Goal: Transaction & Acquisition: Purchase product/service

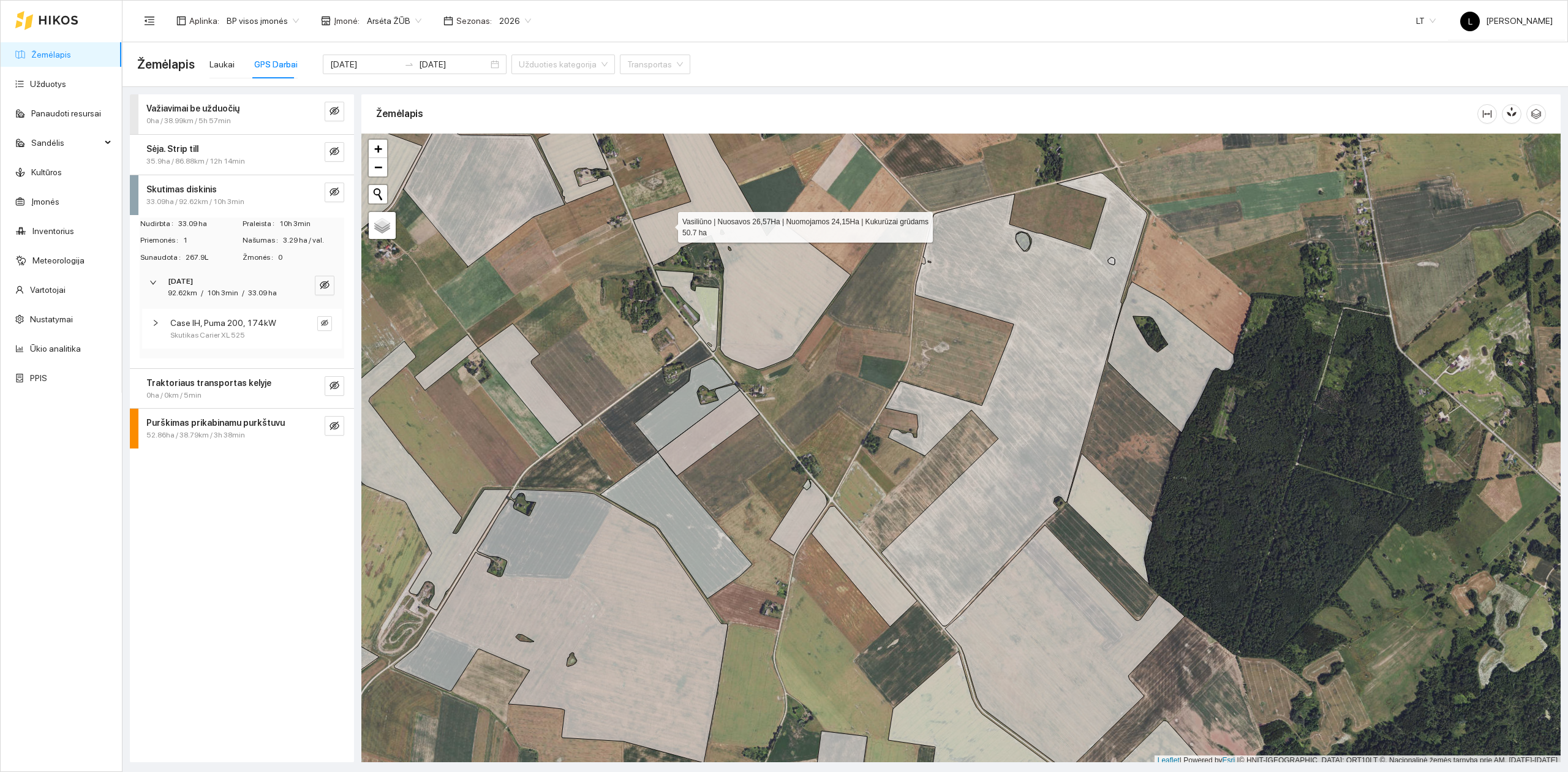
scroll to position [3, 0]
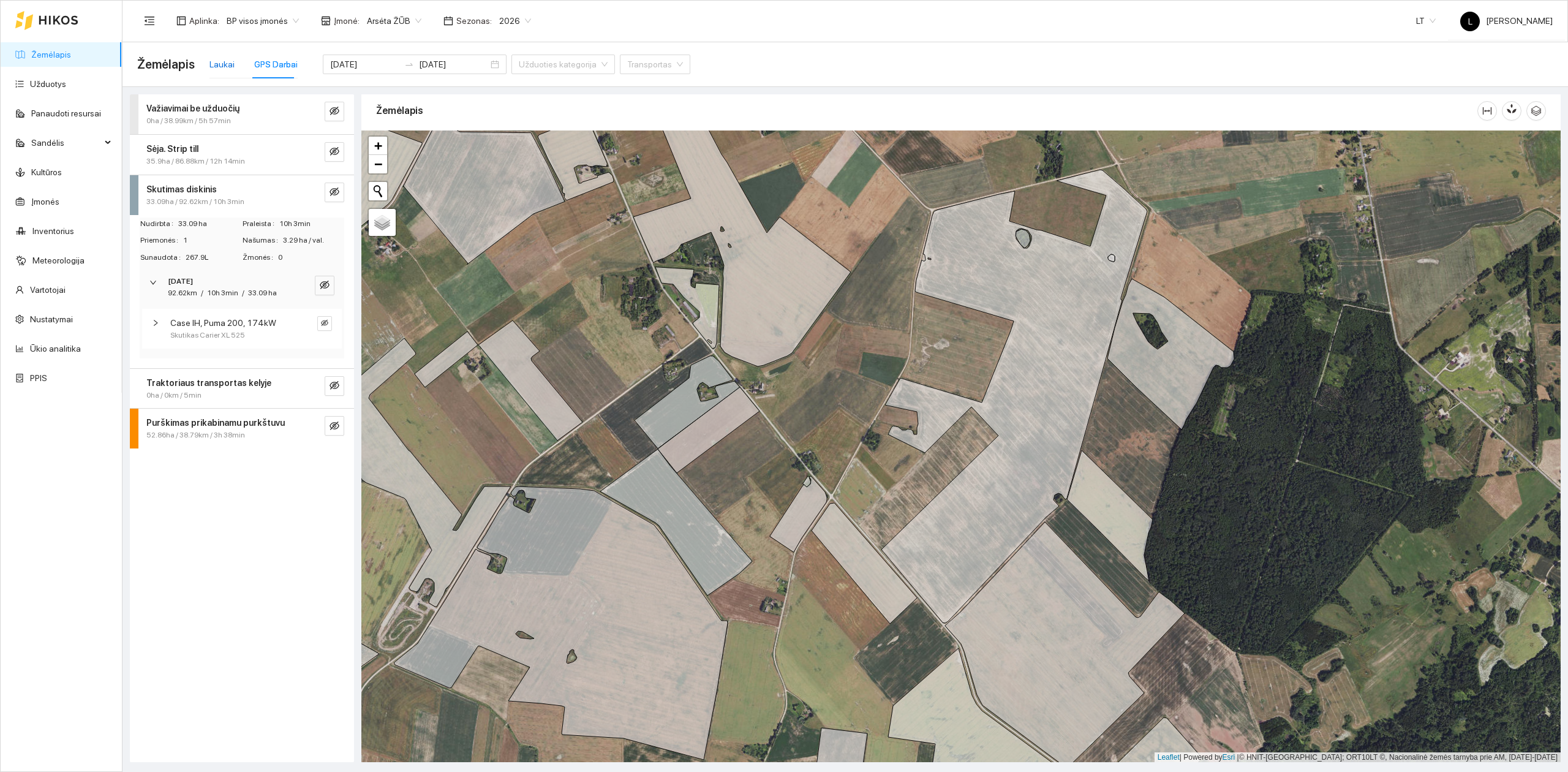
click at [218, 59] on div "Laukai" at bounding box center [221, 64] width 25 height 14
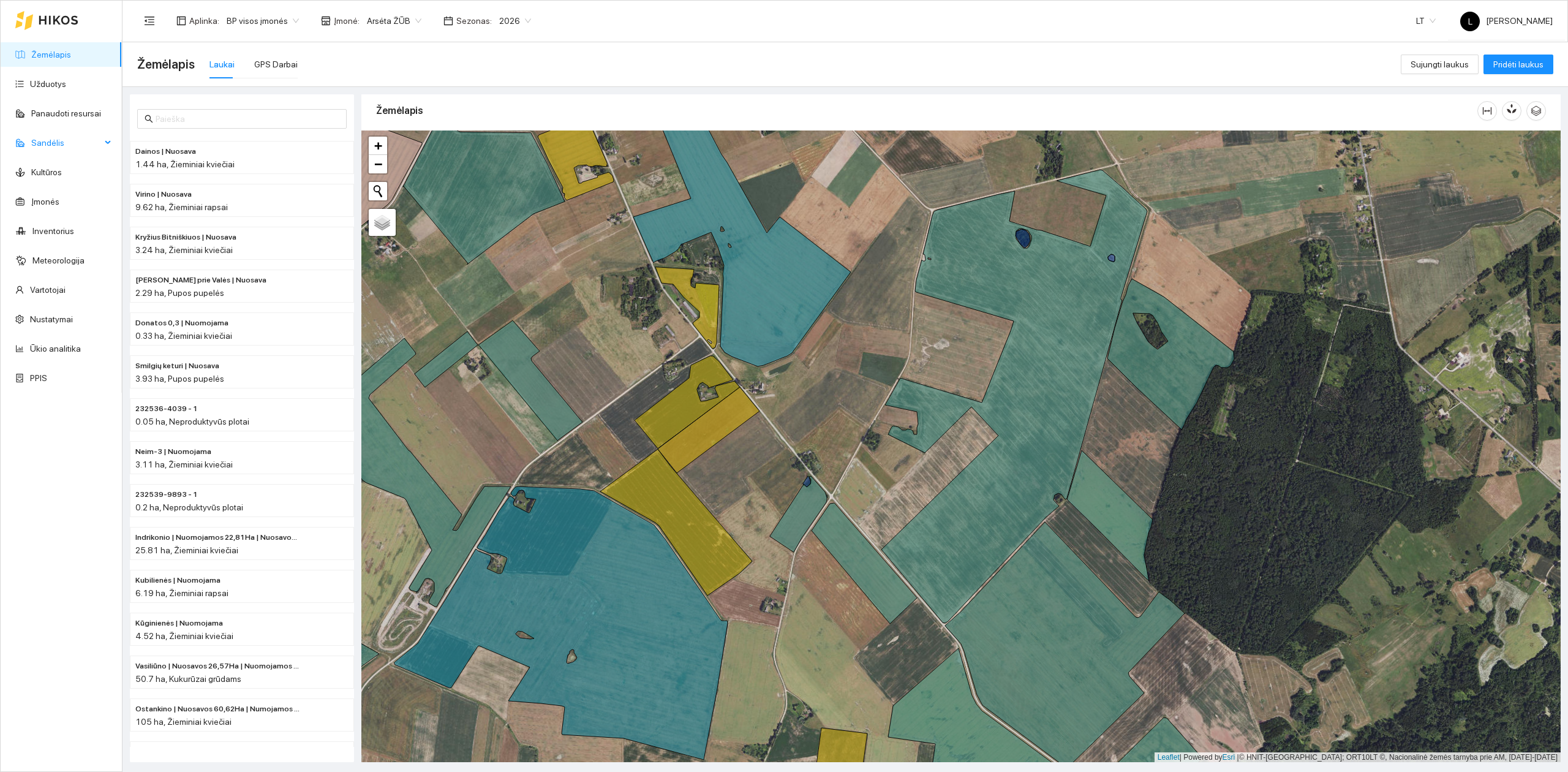
click at [88, 148] on span "Sandėlis" at bounding box center [65, 142] width 69 height 25
click at [67, 348] on link "Resursų paskirstymas" at bounding box center [71, 348] width 82 height 9
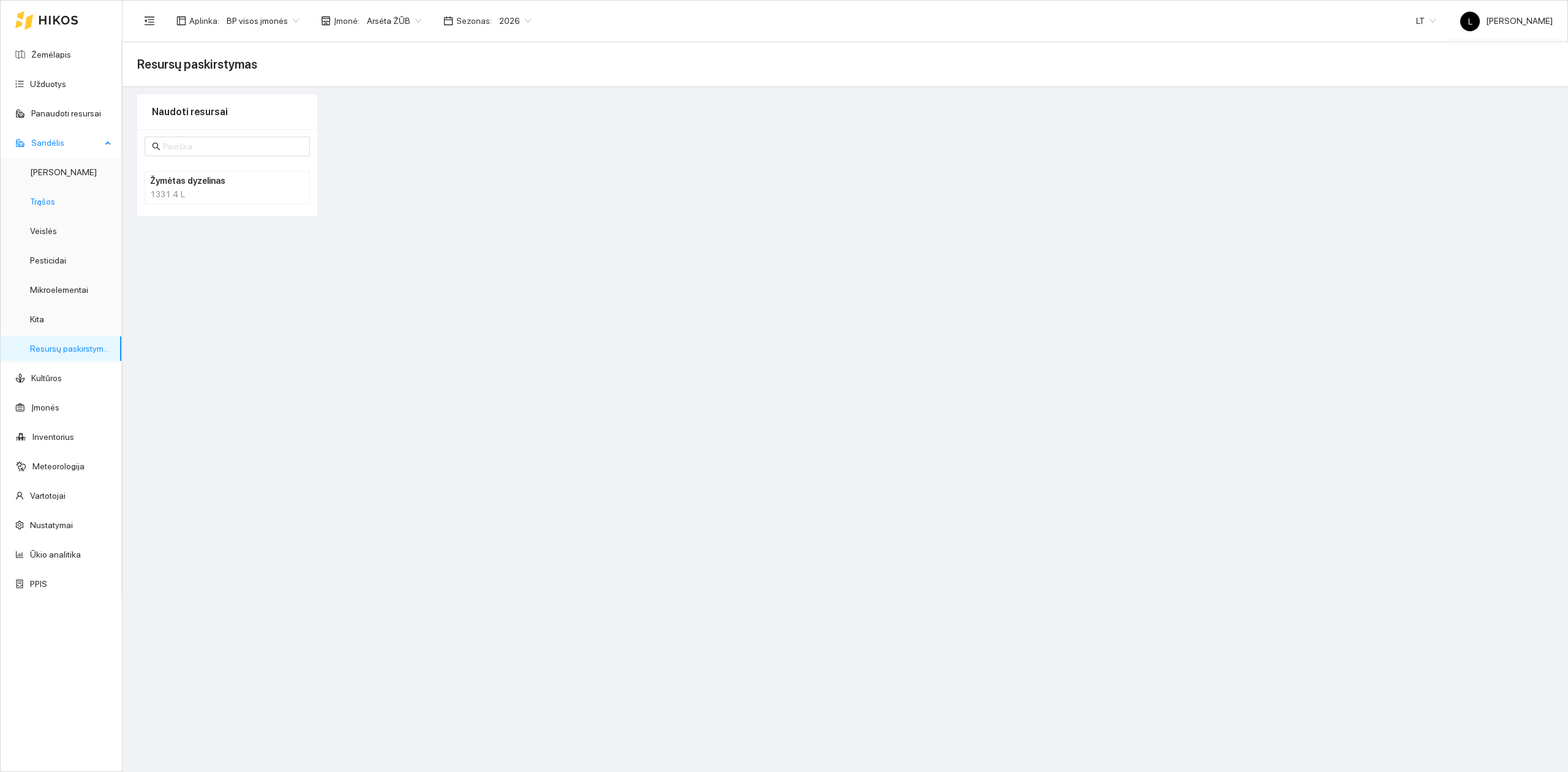
click at [50, 207] on link "Trąšos" at bounding box center [42, 201] width 25 height 9
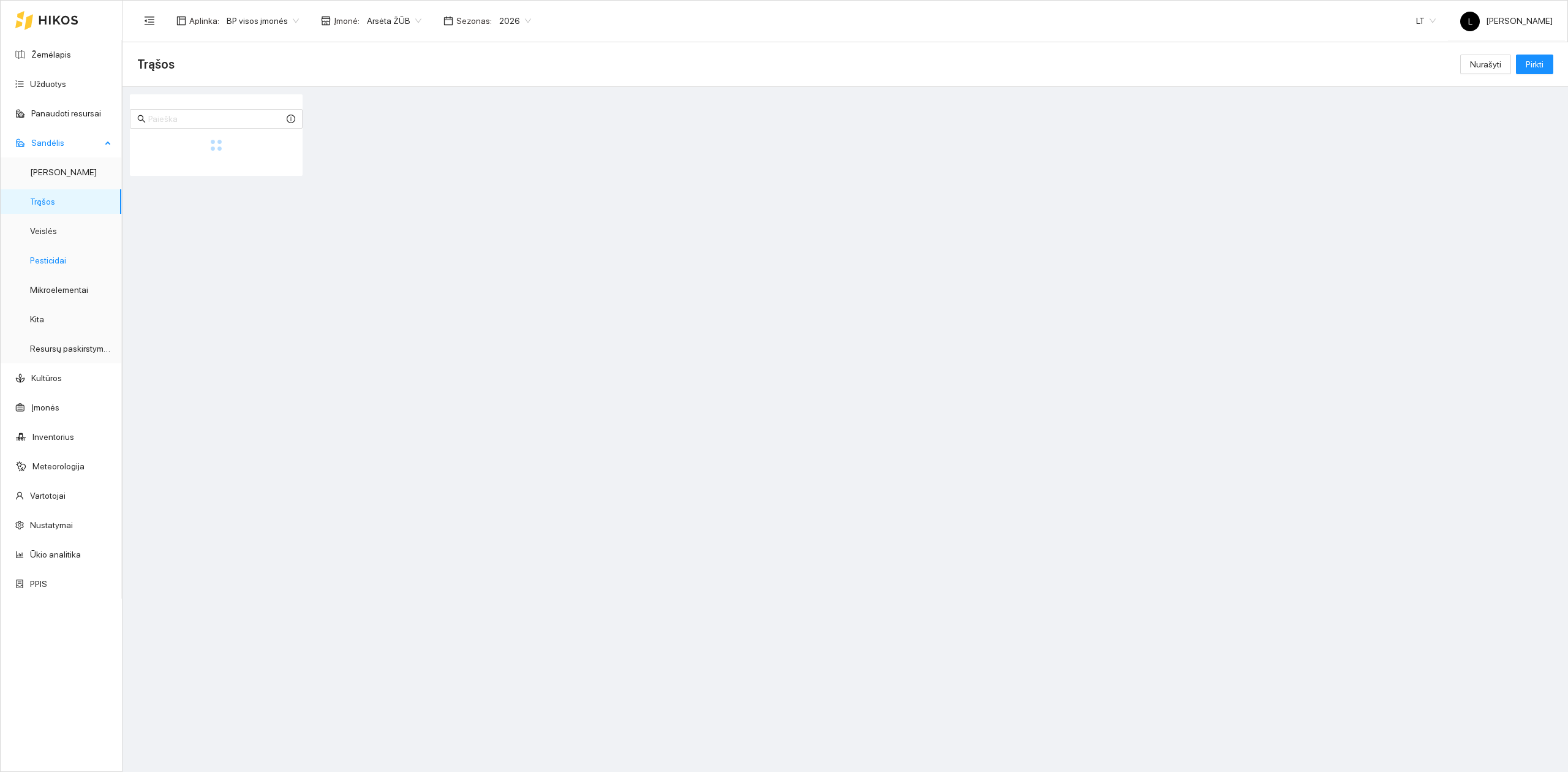
click at [55, 257] on link "Pesticidai" at bounding box center [48, 260] width 36 height 9
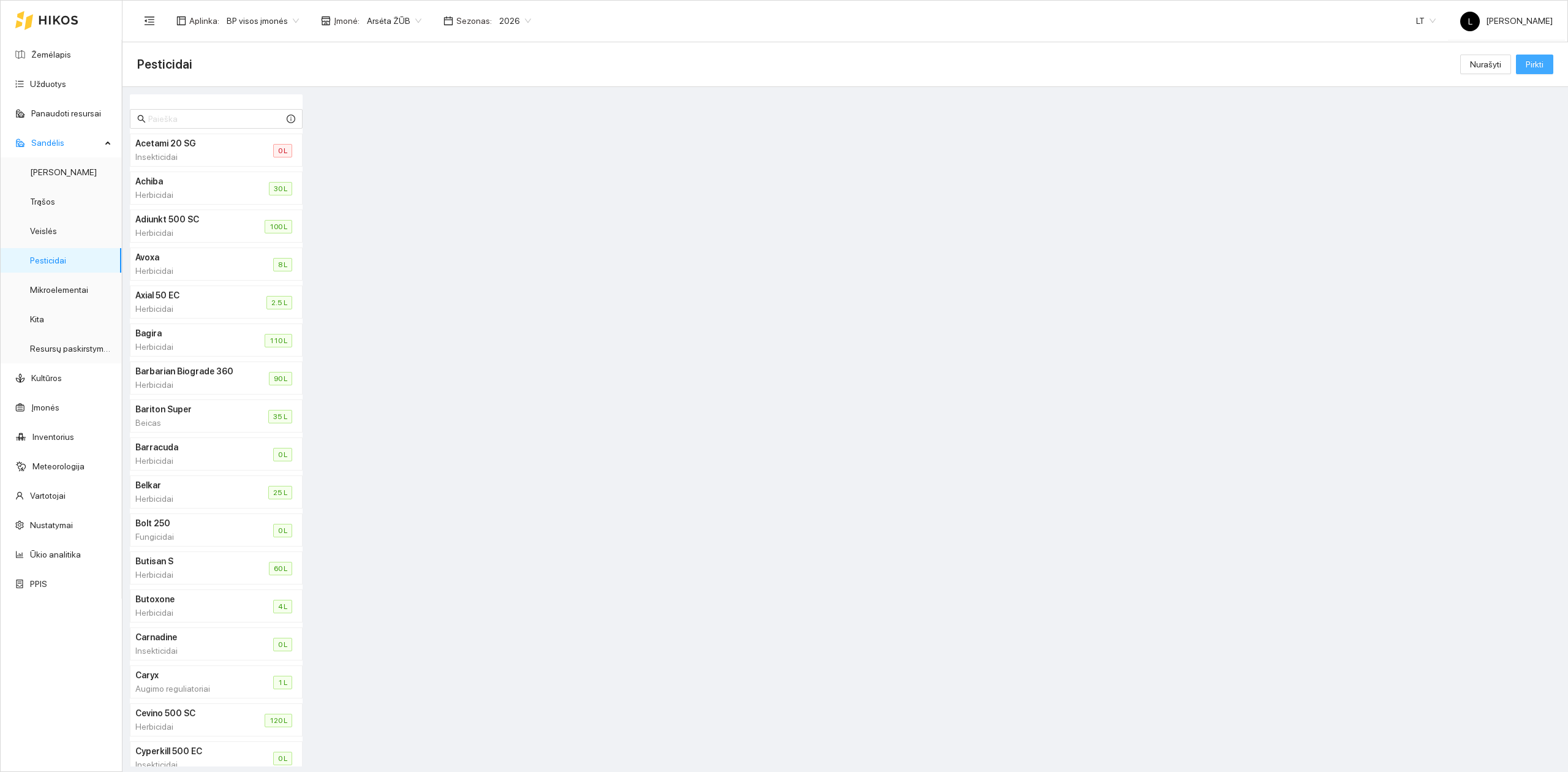
click at [1536, 63] on span "Pirkti" at bounding box center [1534, 64] width 18 height 14
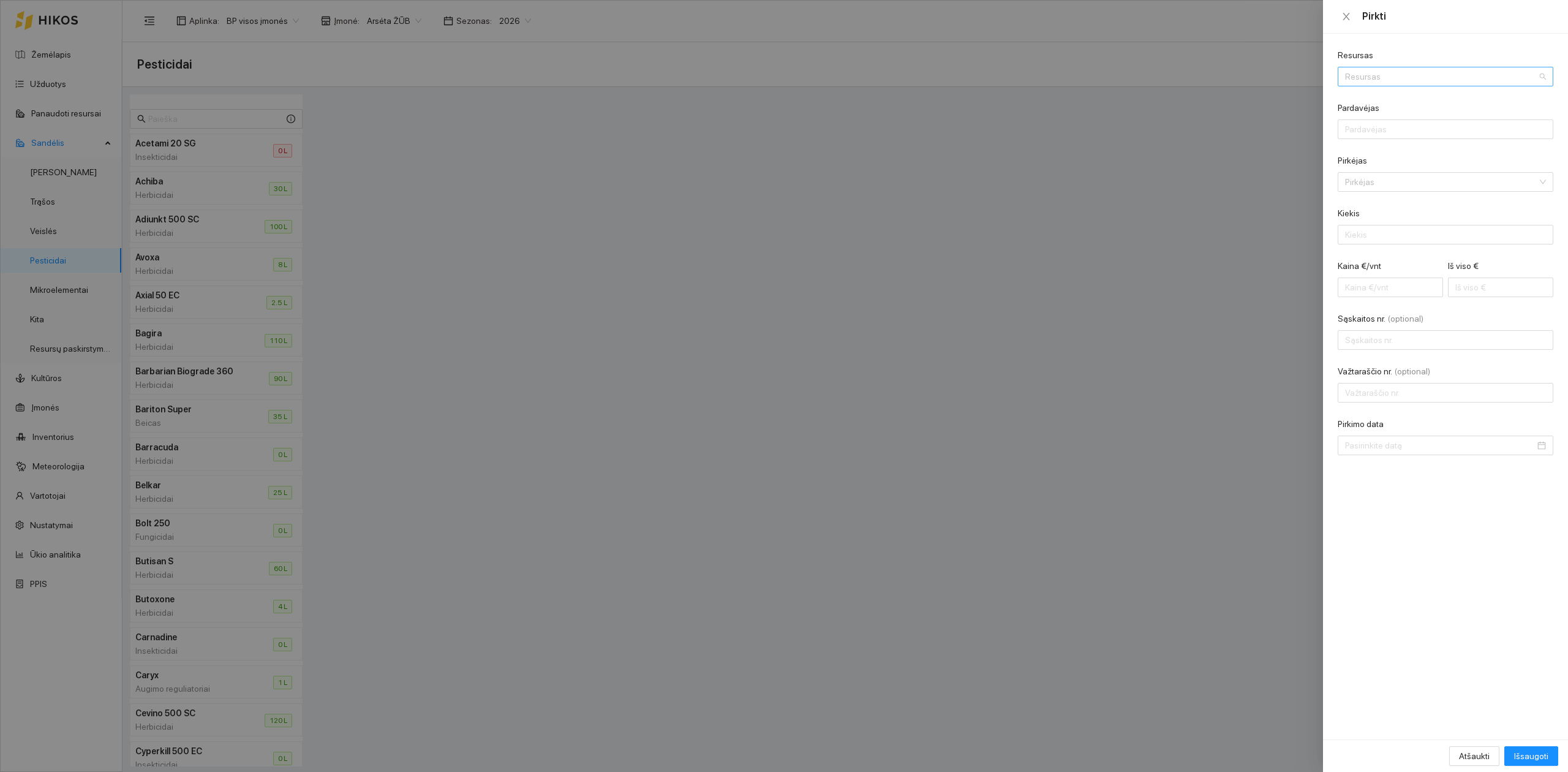
click at [1388, 79] on input "Resursas" at bounding box center [1441, 76] width 192 height 18
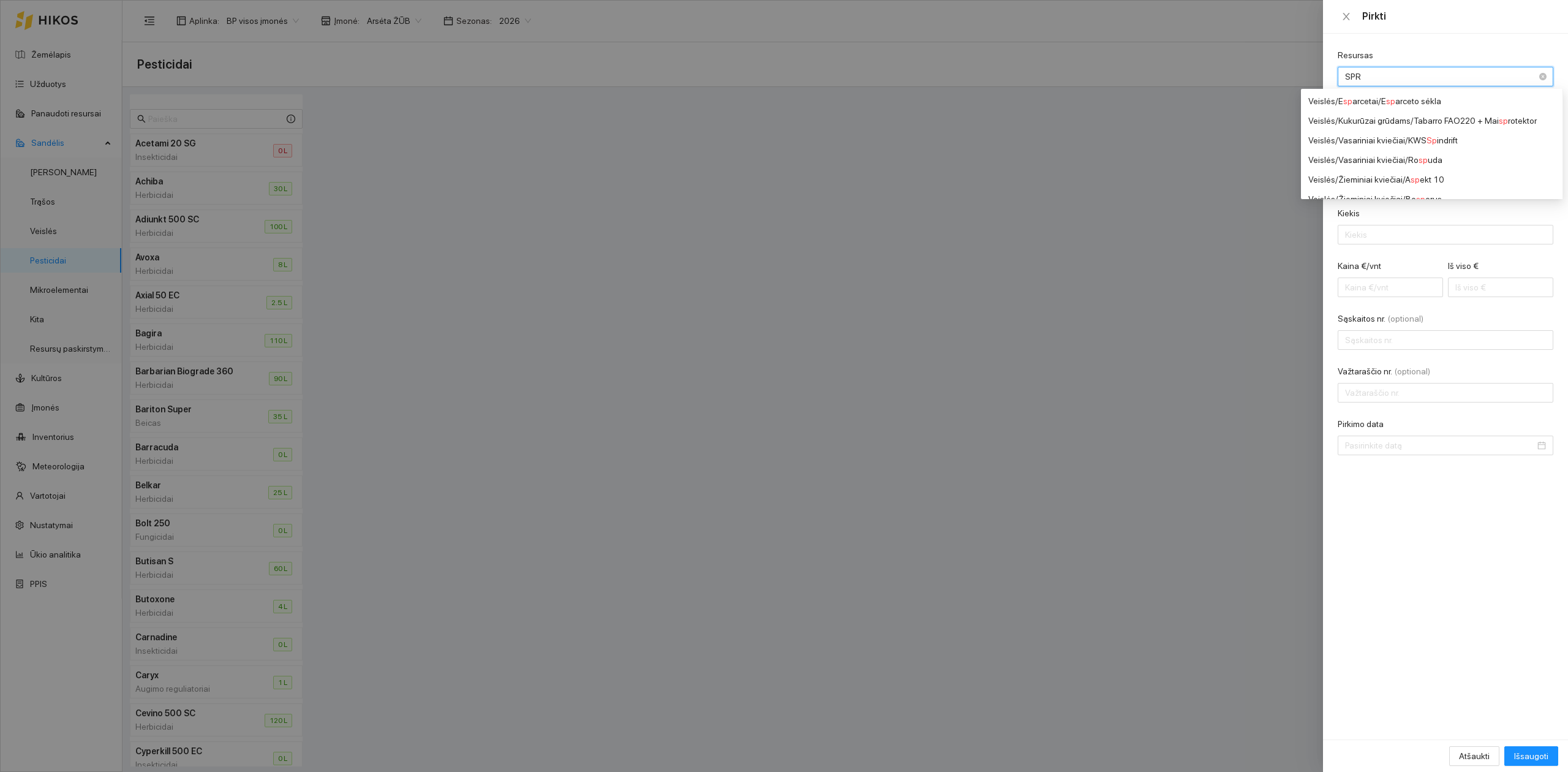
type input "SPRA"
click at [1493, 135] on div "Paviršiaus aktyvios medžiagos / Spra y plus" at bounding box center [1440, 141] width 191 height 14
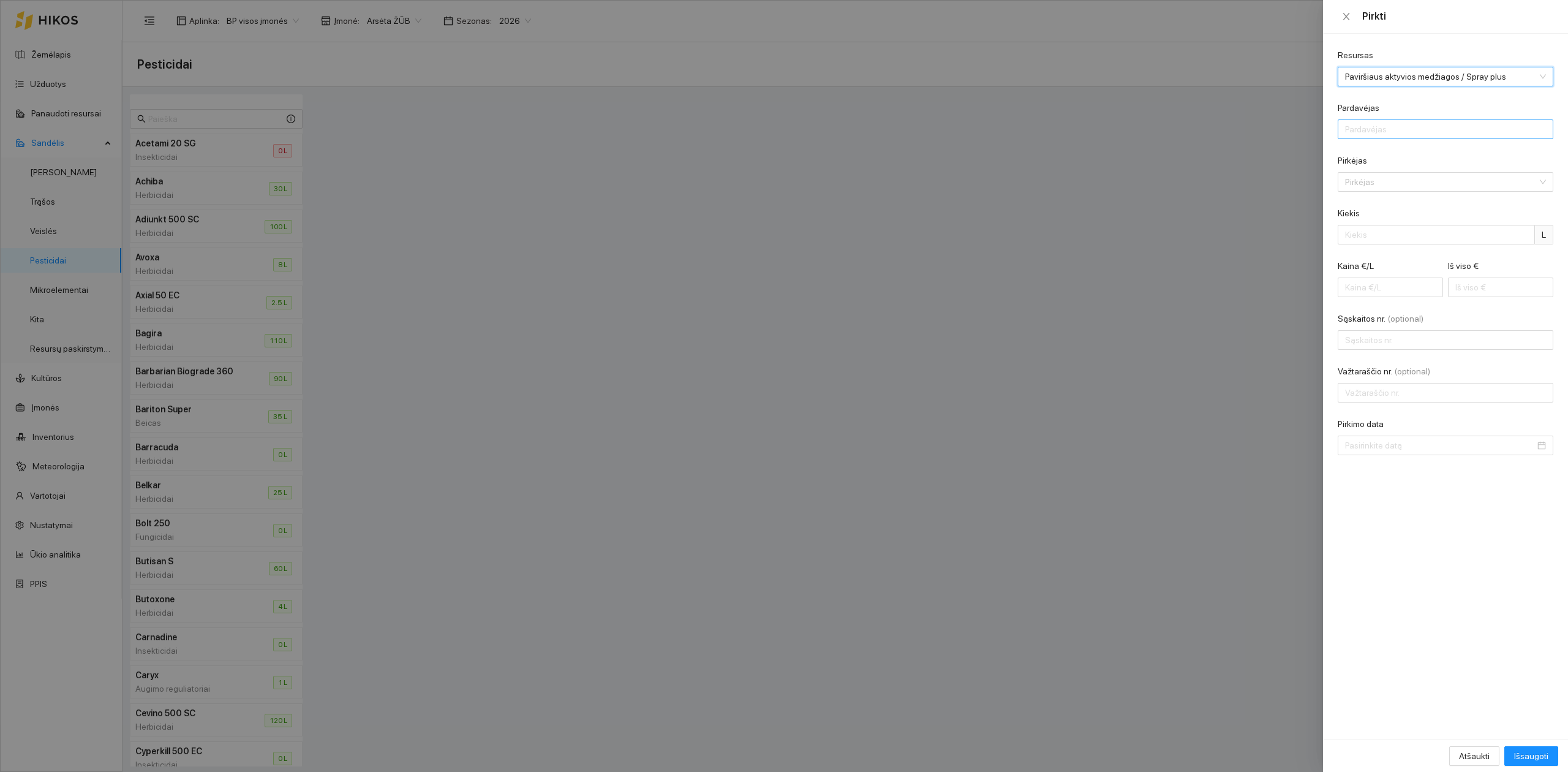
scroll to position [382, 0]
click at [1416, 130] on input "Pardavėjas" at bounding box center [1444, 129] width 215 height 20
type input "UAB "Baltic Agro""
click at [1392, 190] on input "Pirkėjas" at bounding box center [1441, 181] width 192 height 18
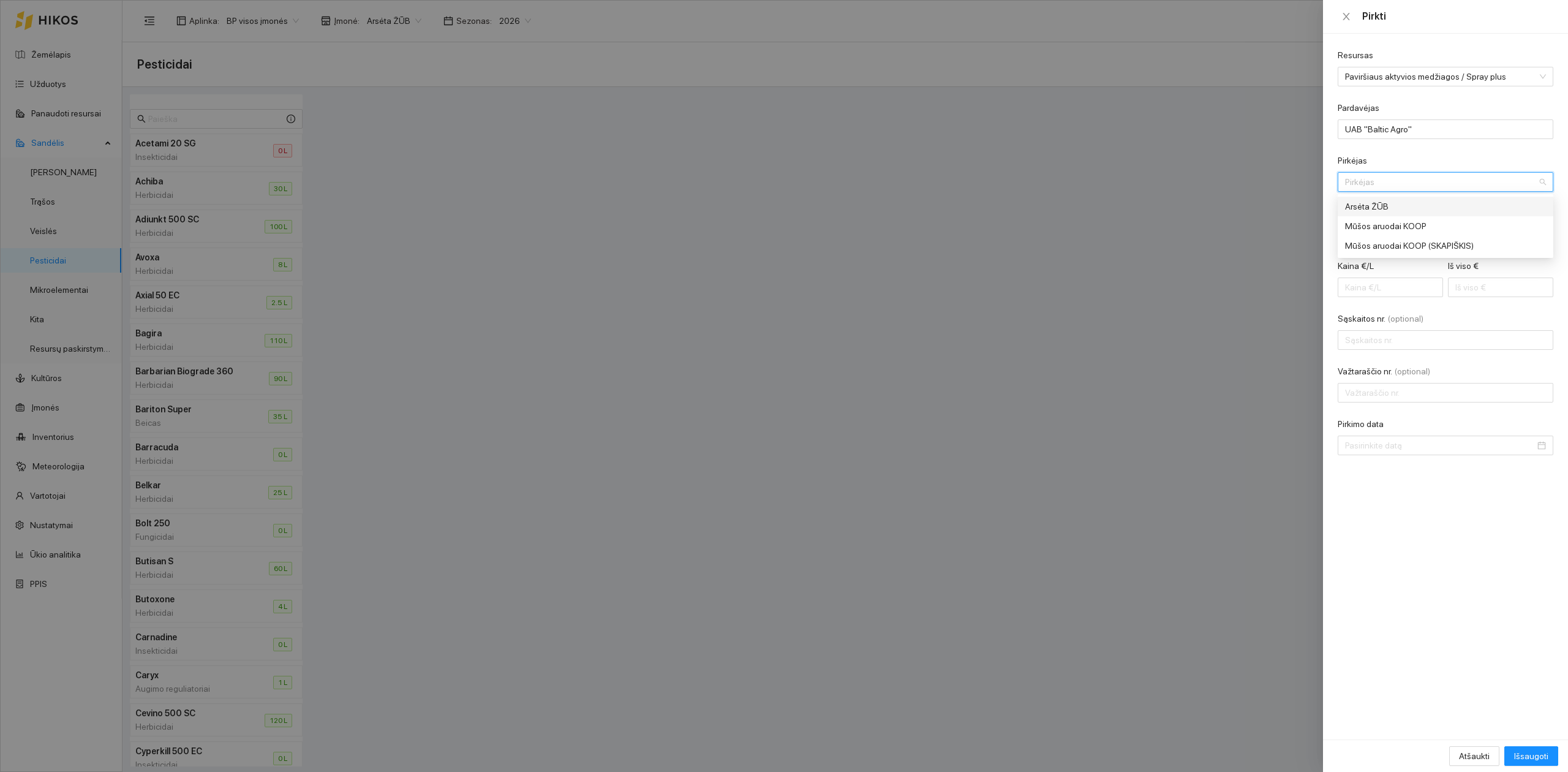
click at [1395, 208] on div "Arsėta ŽŪB" at bounding box center [1437, 207] width 184 height 14
click at [1372, 226] on input "Kiekis" at bounding box center [1436, 234] width 197 height 20
type input "3"
type input "2.00"
type input "6"
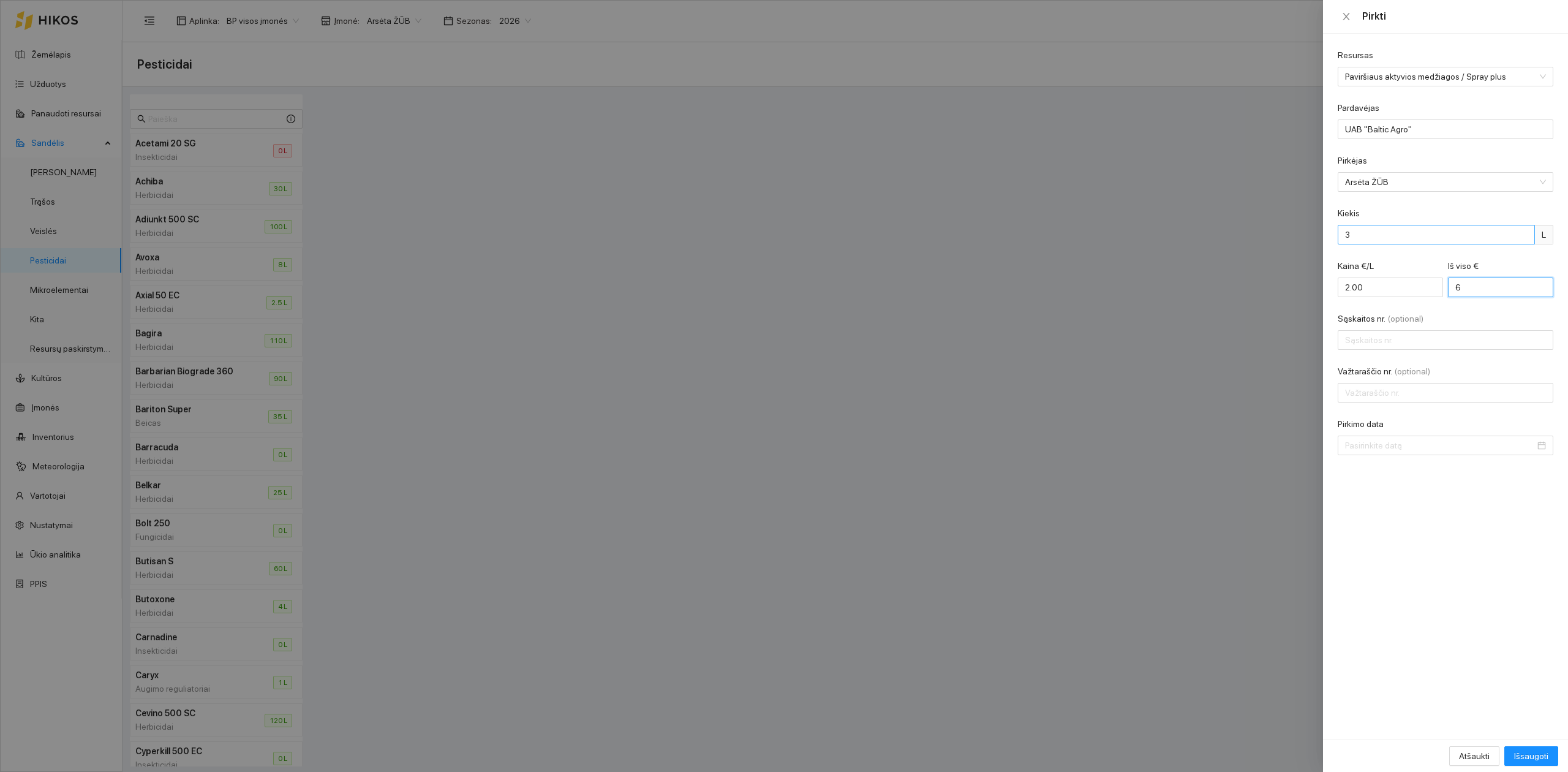
type input "23.00"
type input "69"
type input "230.00"
type input "690"
type input "SS769786"
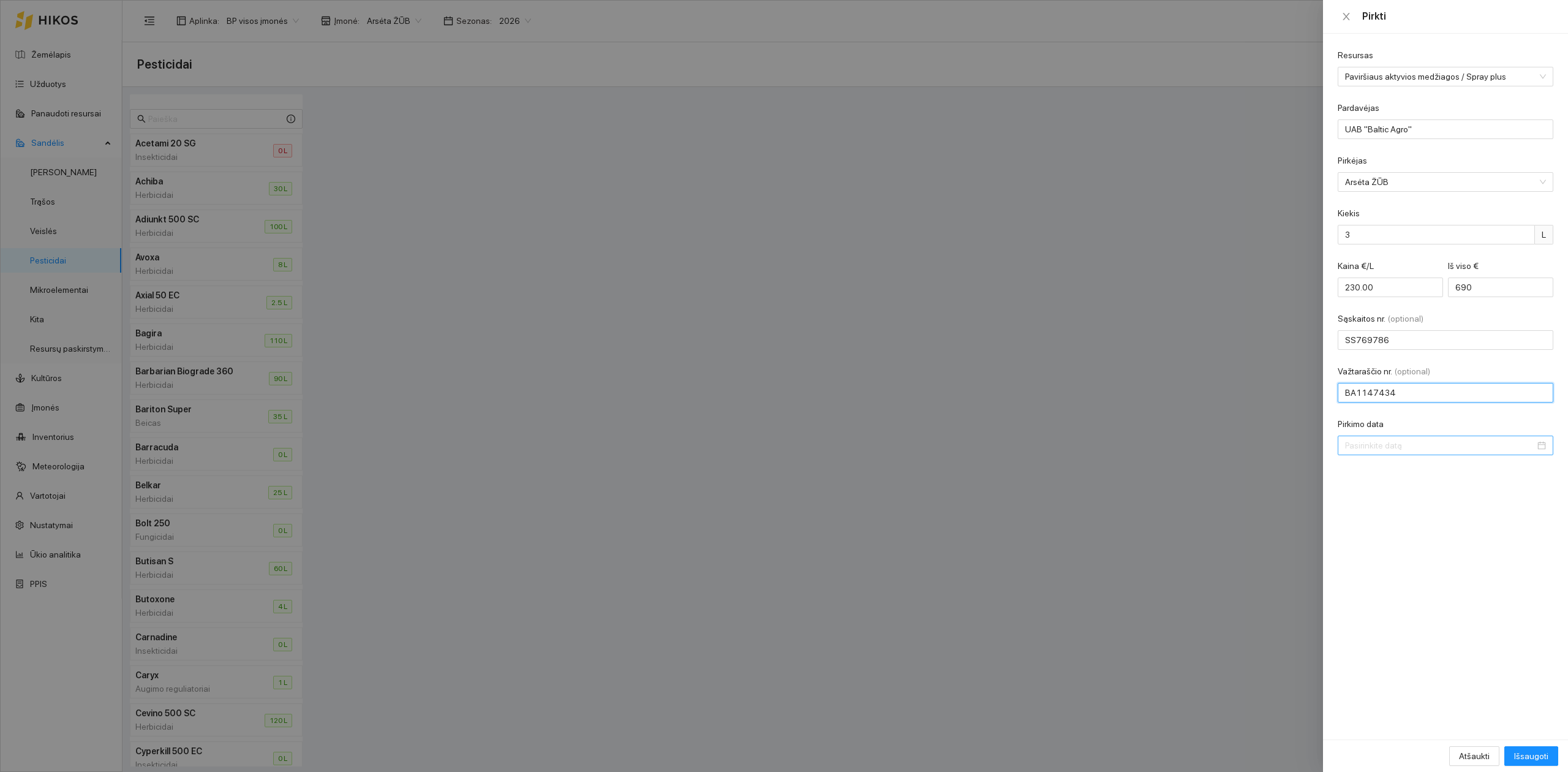
type input "BA1147434"
click at [1412, 449] on input "Pirkimo data" at bounding box center [1439, 445] width 190 height 14
type input "[DATE]"
click at [1428, 538] on div "9" at bounding box center [1421, 536] width 15 height 15
click at [1538, 753] on span "Išsaugoti" at bounding box center [1531, 756] width 34 height 14
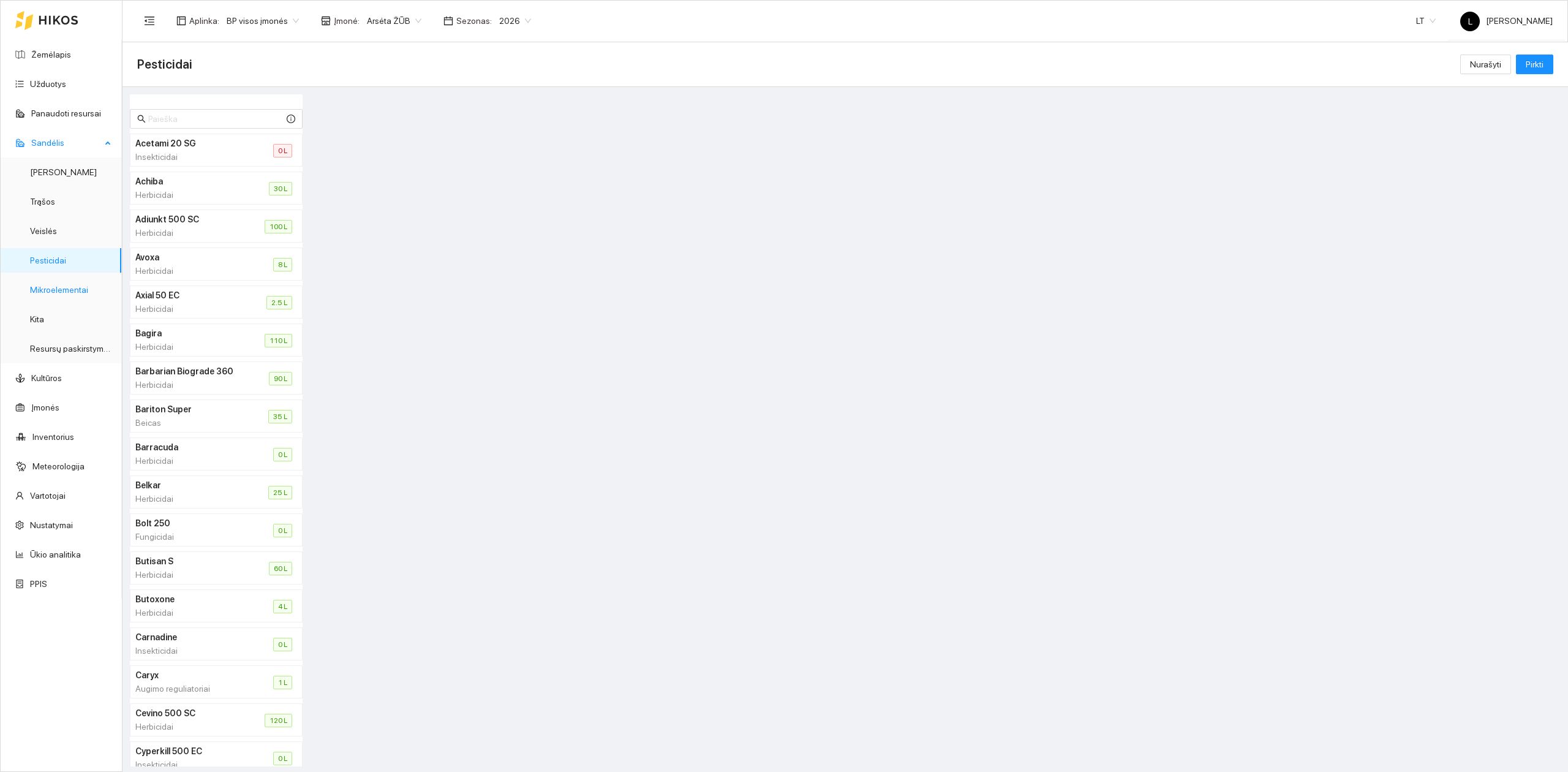
click at [74, 293] on link "Mikroelementai" at bounding box center [59, 289] width 58 height 9
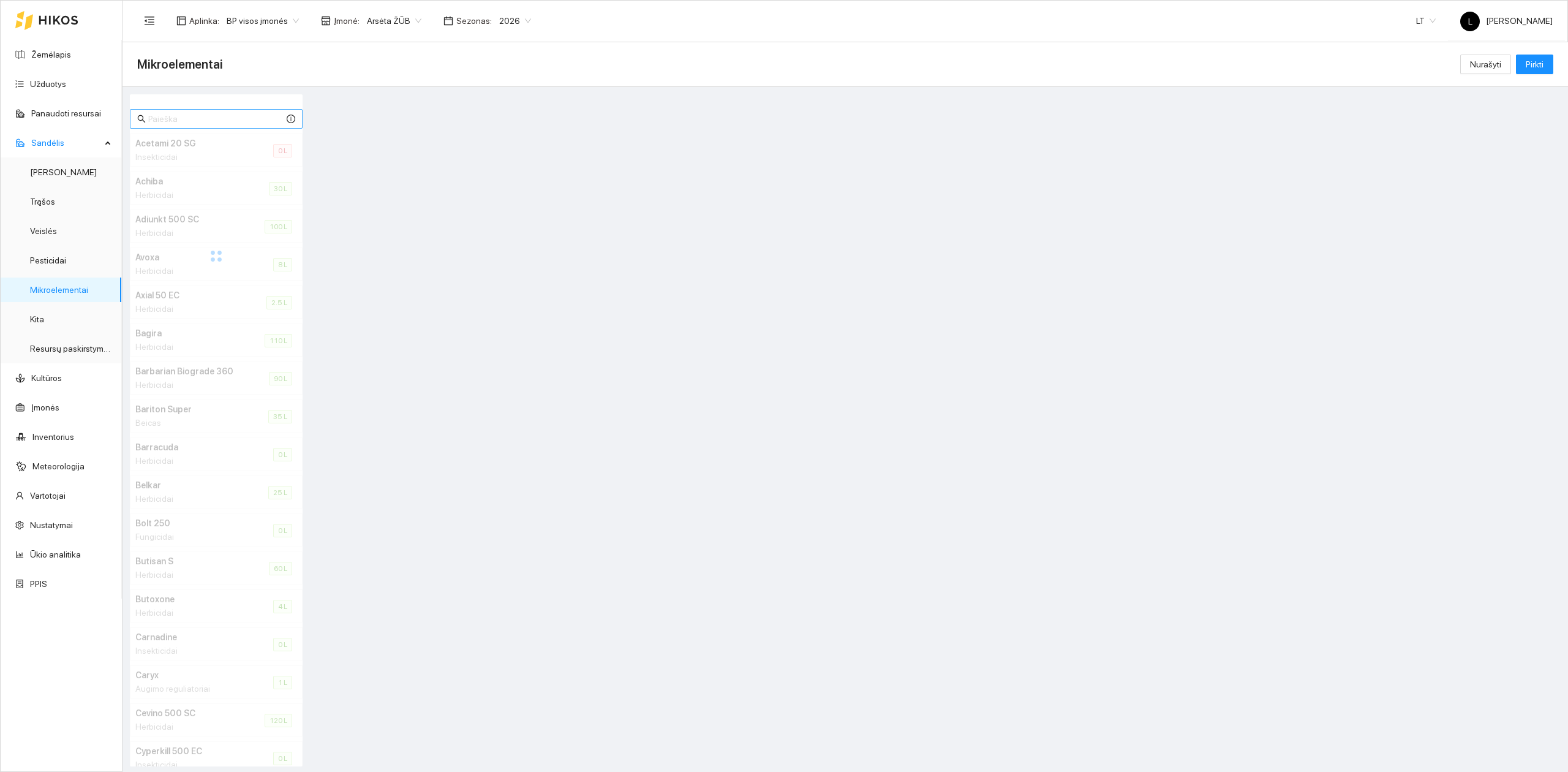
click at [172, 120] on input "text" at bounding box center [216, 119] width 136 height 14
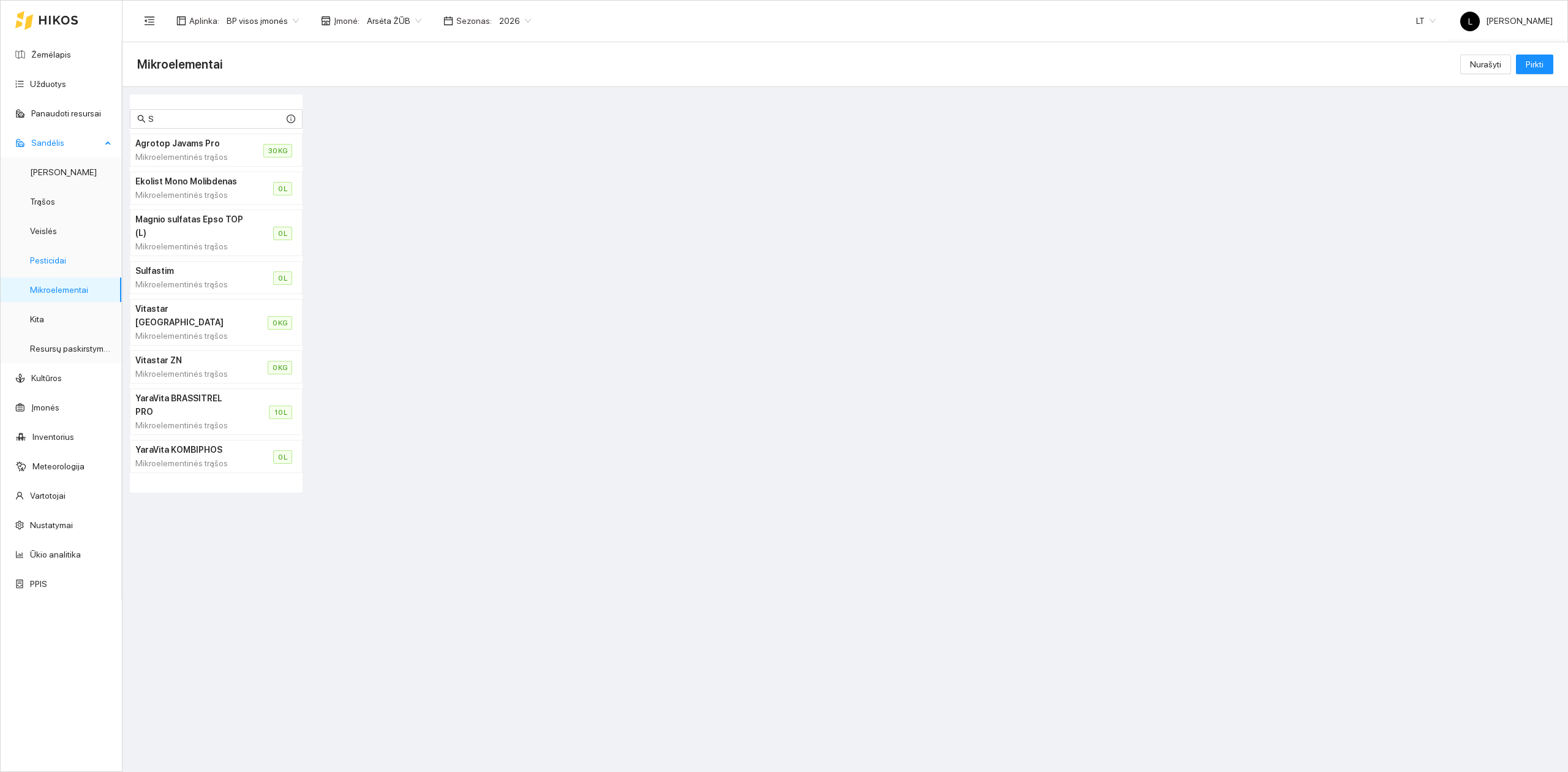
click at [66, 258] on link "Pesticidai" at bounding box center [48, 260] width 36 height 9
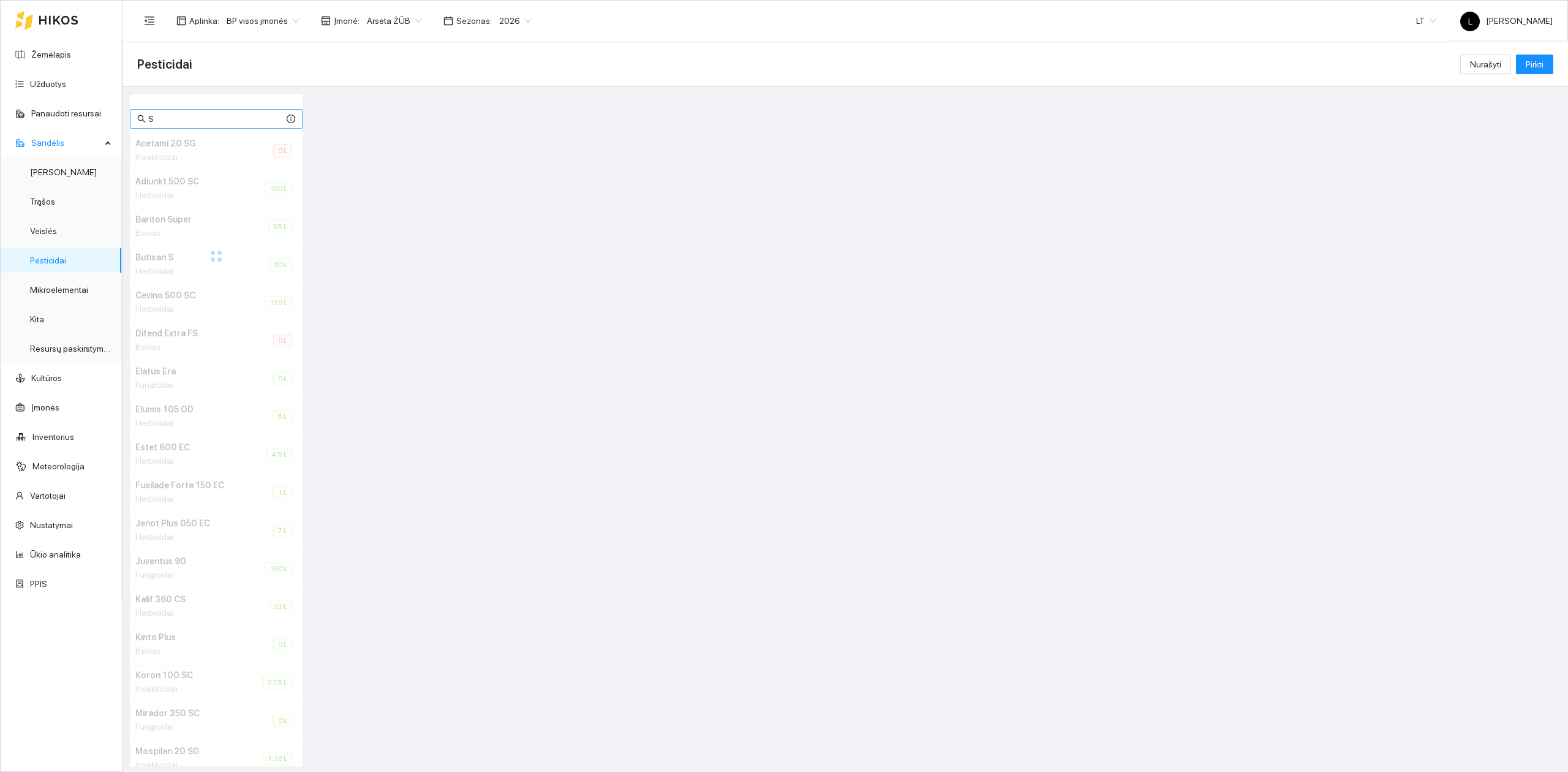
click at [194, 118] on input "S" at bounding box center [216, 119] width 136 height 14
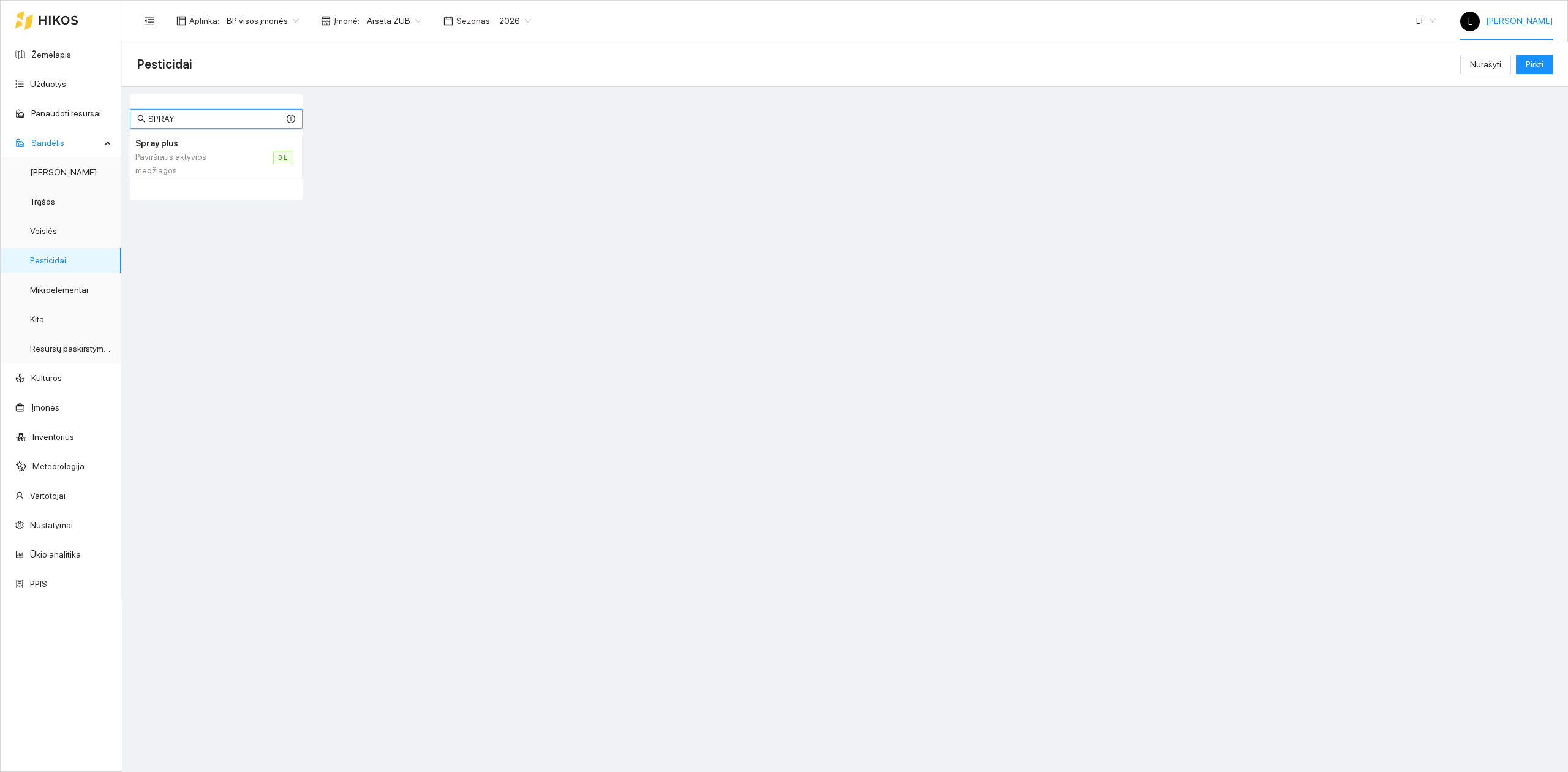
type input "SPRAY"
